Goal: Navigation & Orientation: Go to known website

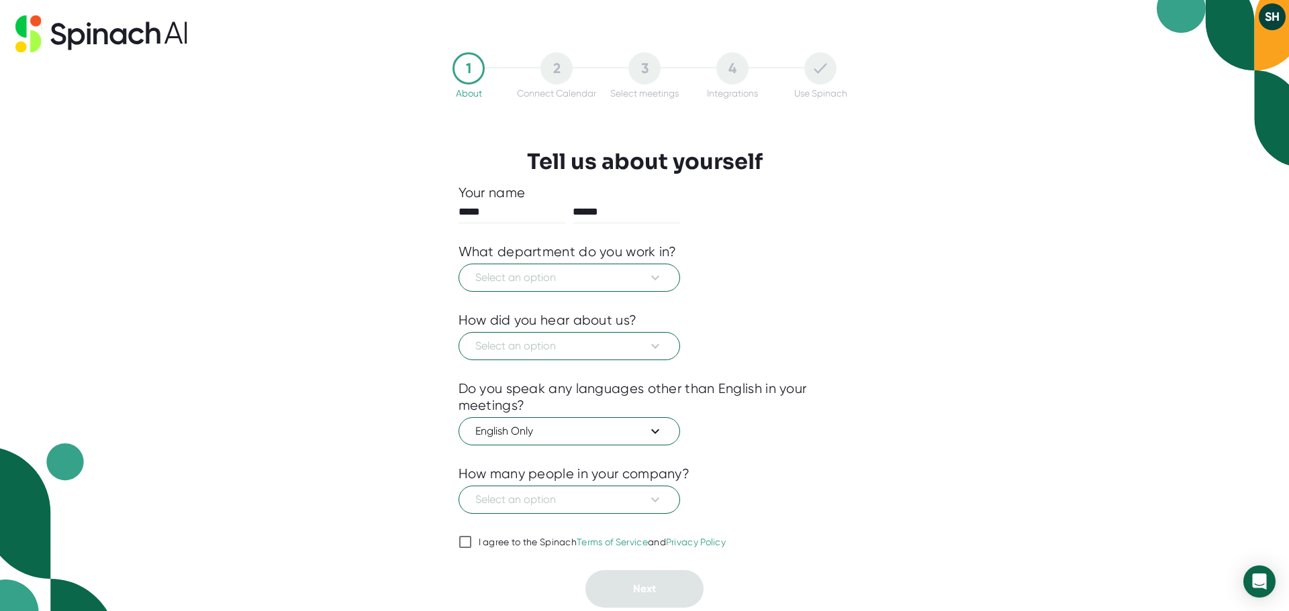
click at [1272, 10] on button "SH" at bounding box center [1272, 16] width 27 height 27
click at [1233, 49] on b "Logout" at bounding box center [1219, 45] width 29 height 11
